Goal: Task Accomplishment & Management: Use online tool/utility

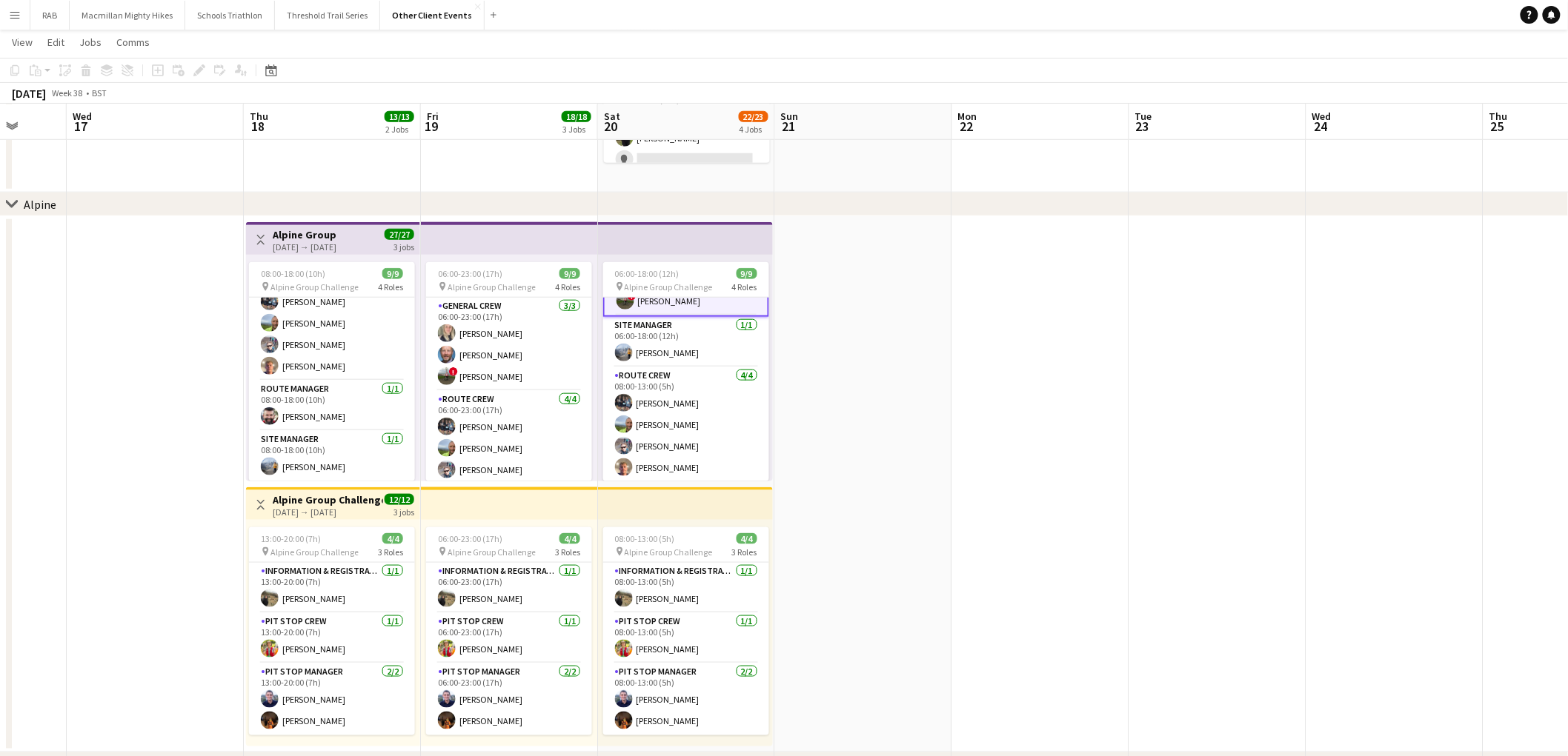
scroll to position [0, 432]
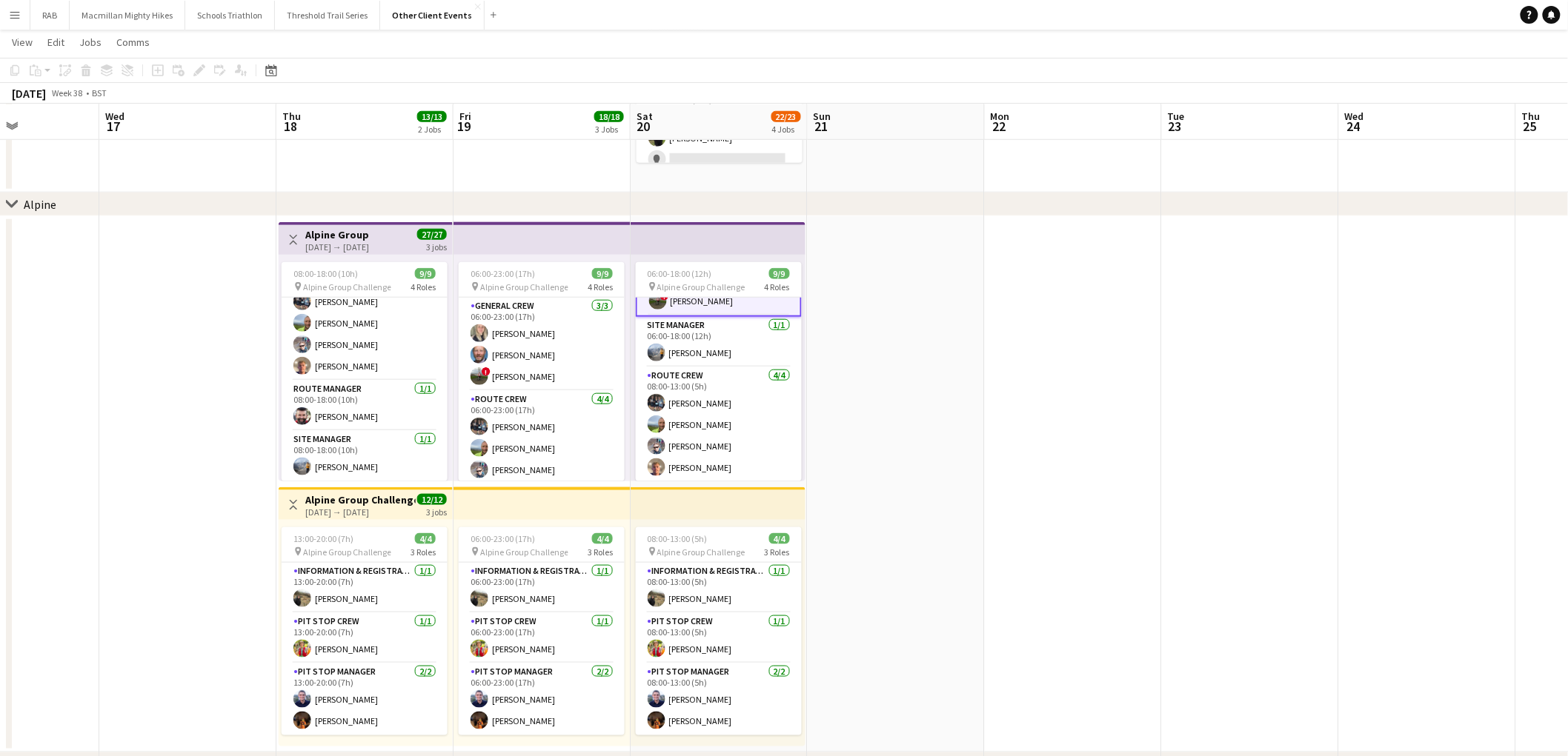
drag, startPoint x: 837, startPoint y: 527, endPoint x: 1041, endPoint y: 511, distance: 204.6
click at [1041, 511] on app-calendar-viewport "Sun 14 Mon 15 Tue 16 Wed 17 Thu 18 13/13 2 Jobs Fri 19 18/18 3 Jobs Sat 20 22/2…" at bounding box center [784, 397] width 1568 height 1665
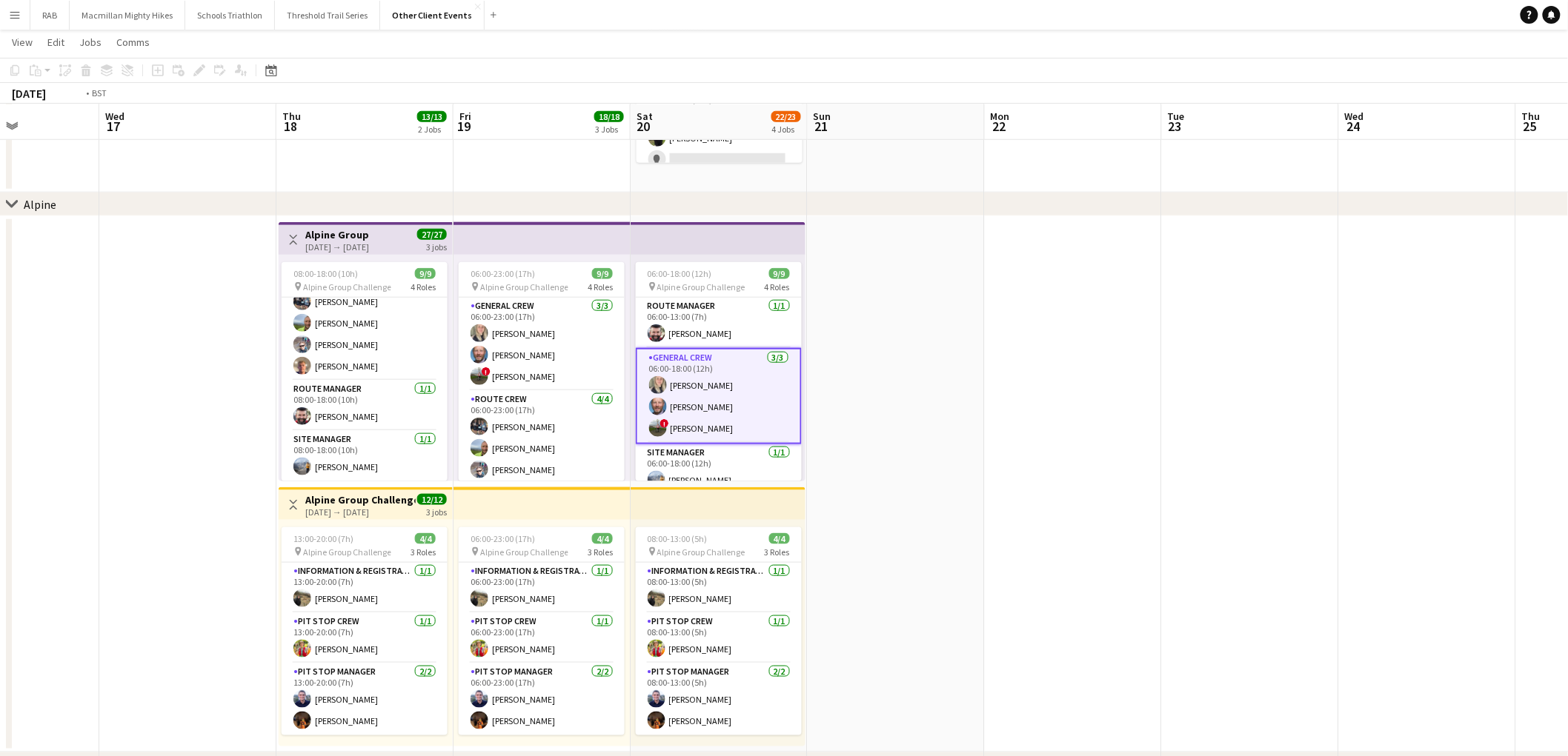
scroll to position [0, 0]
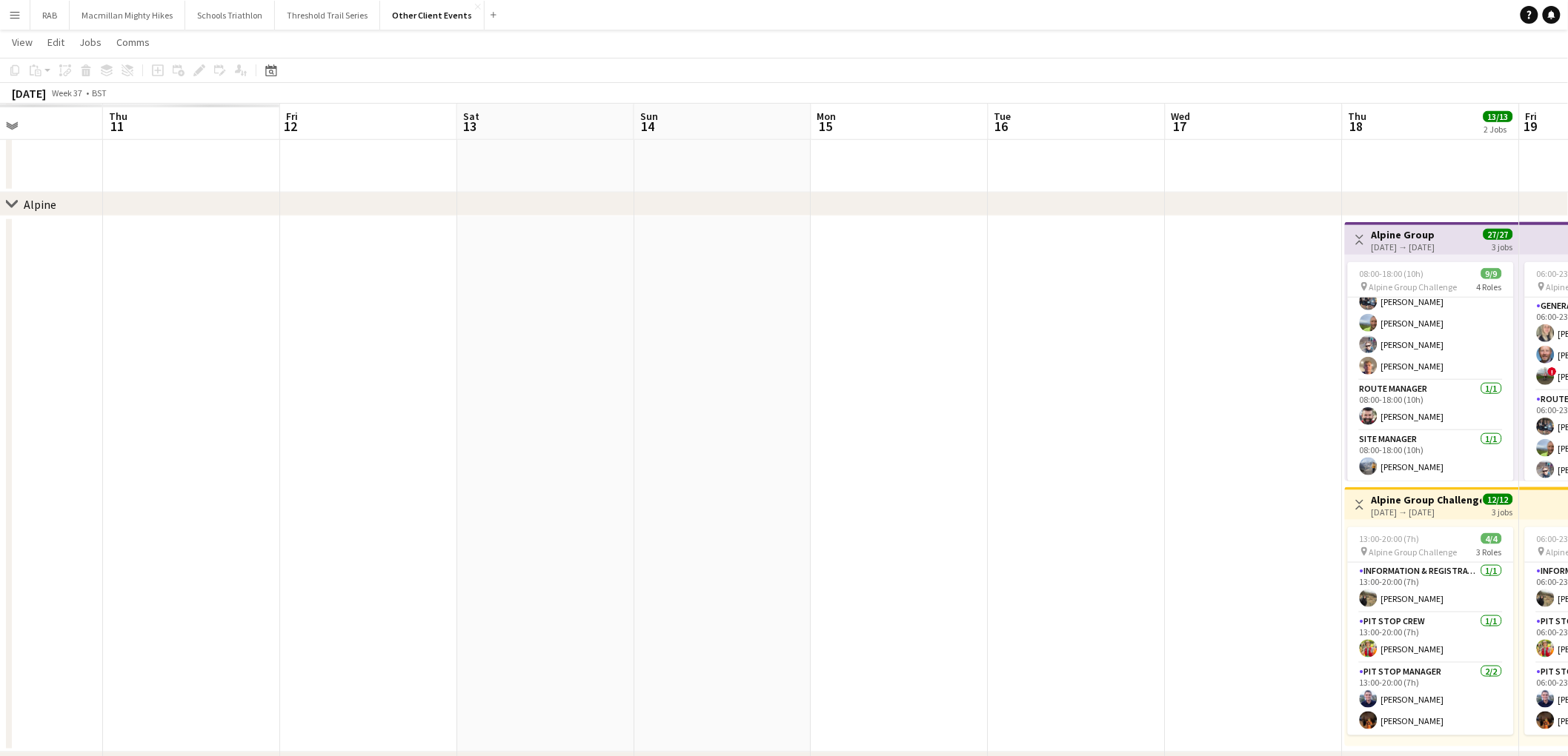
drag, startPoint x: 276, startPoint y: 343, endPoint x: 1470, endPoint y: 345, distance: 1194.0
click at [1558, 334] on app-calendar-viewport "Mon 8 Tue 9 Wed 10 Thu 11 Fri 12 Sat 13 Sun 14 Mon 15 Tue 16 Wed 17 Thu 18 13/1…" at bounding box center [784, 397] width 1568 height 1665
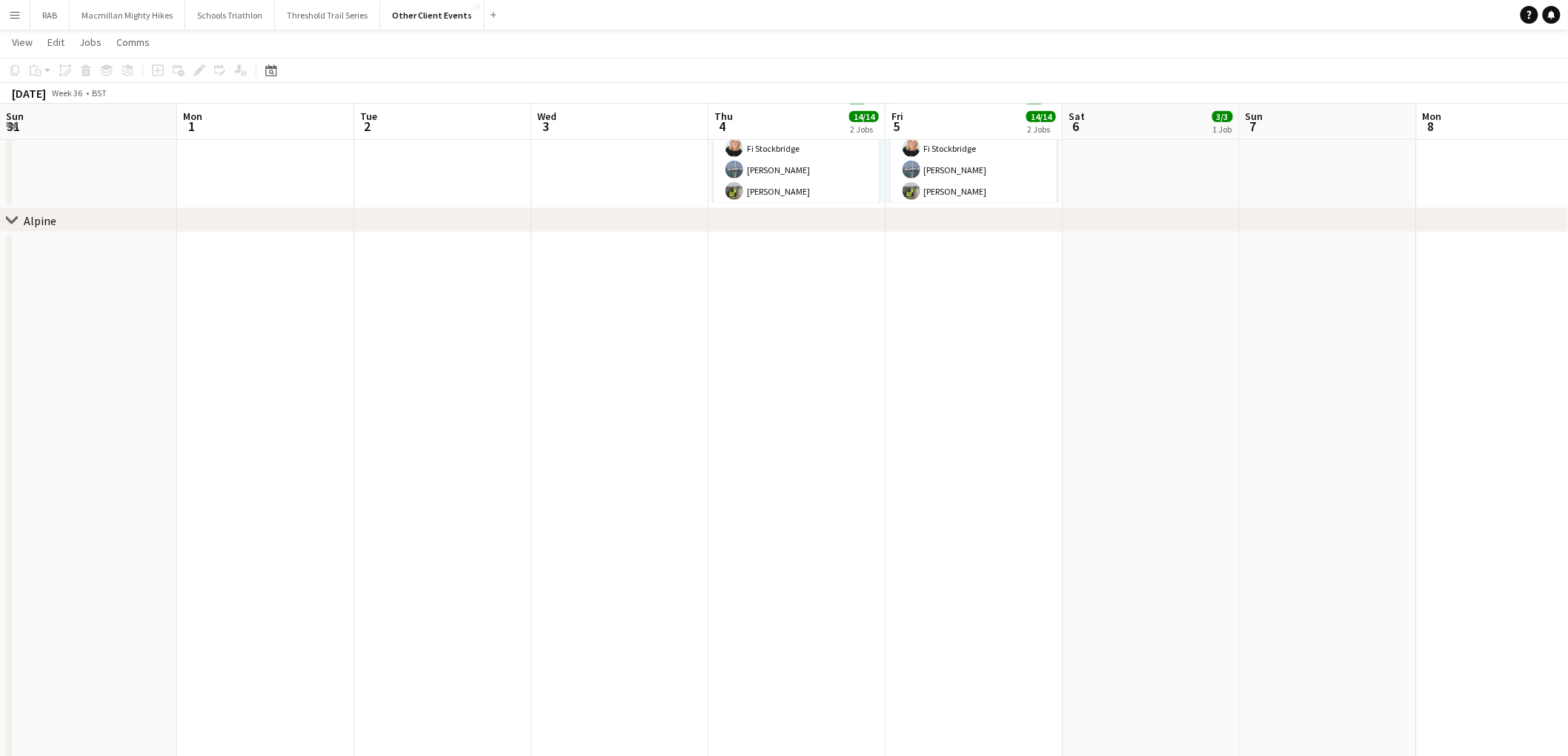
drag, startPoint x: 519, startPoint y: 353, endPoint x: 1466, endPoint y: 331, distance: 947.3
click at [1466, 331] on app-calendar-viewport "Sun 31 Mon 1 Tue 2 Wed 3 Thu 4 14/14 2 Jobs Fri 5 14/14 2 Jobs Sat 6 3/3 1 Job …" at bounding box center [784, 405] width 1568 height 1681
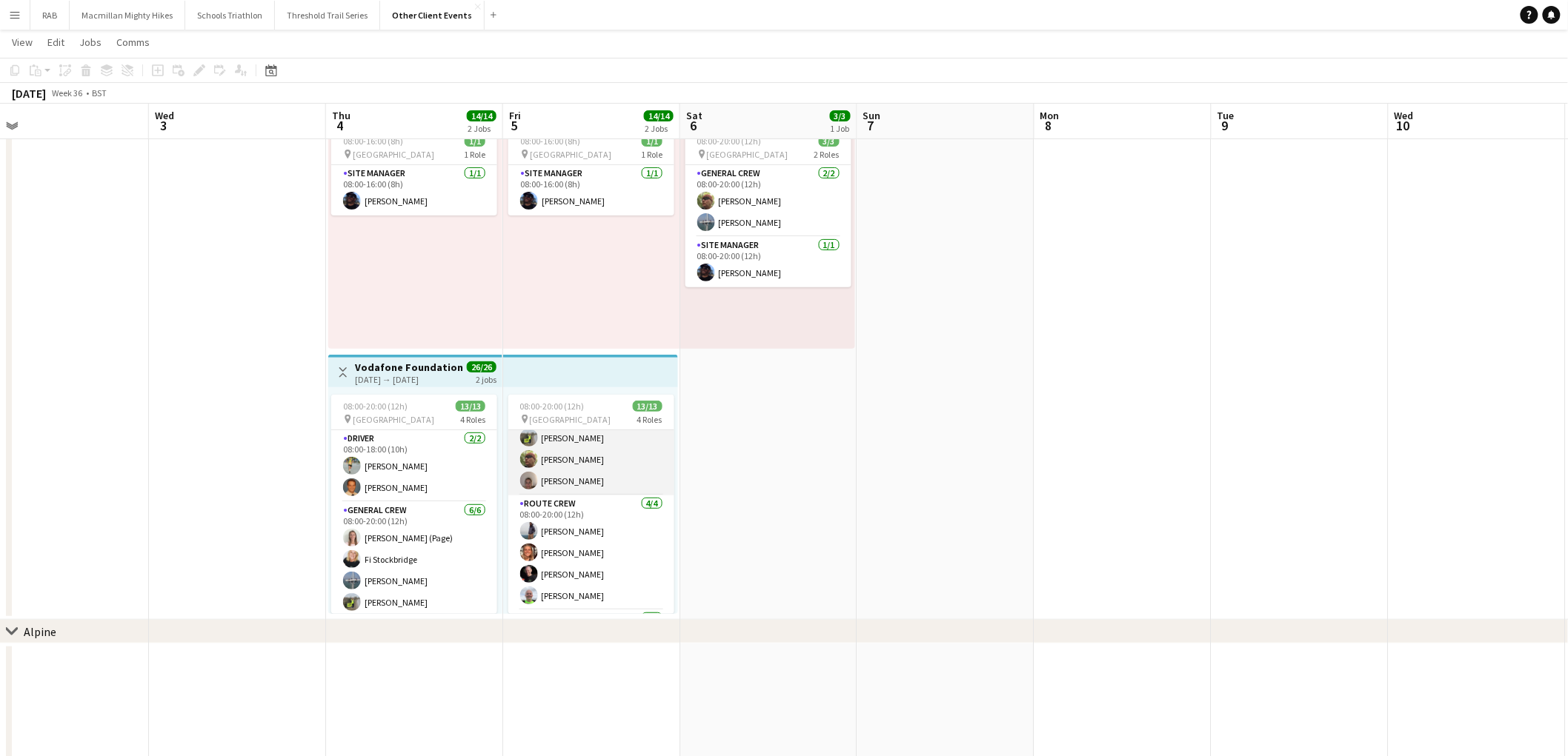
scroll to position [211, 0]
